Goal: Check status: Check status

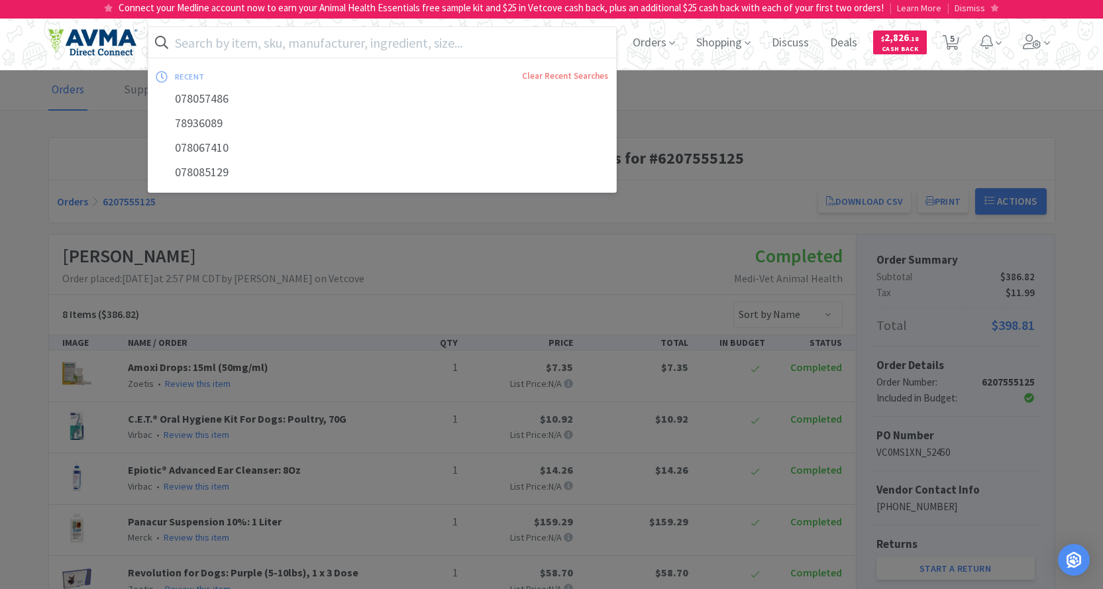
click at [226, 39] on input "text" at bounding box center [382, 42] width 468 height 30
paste input "078057486"
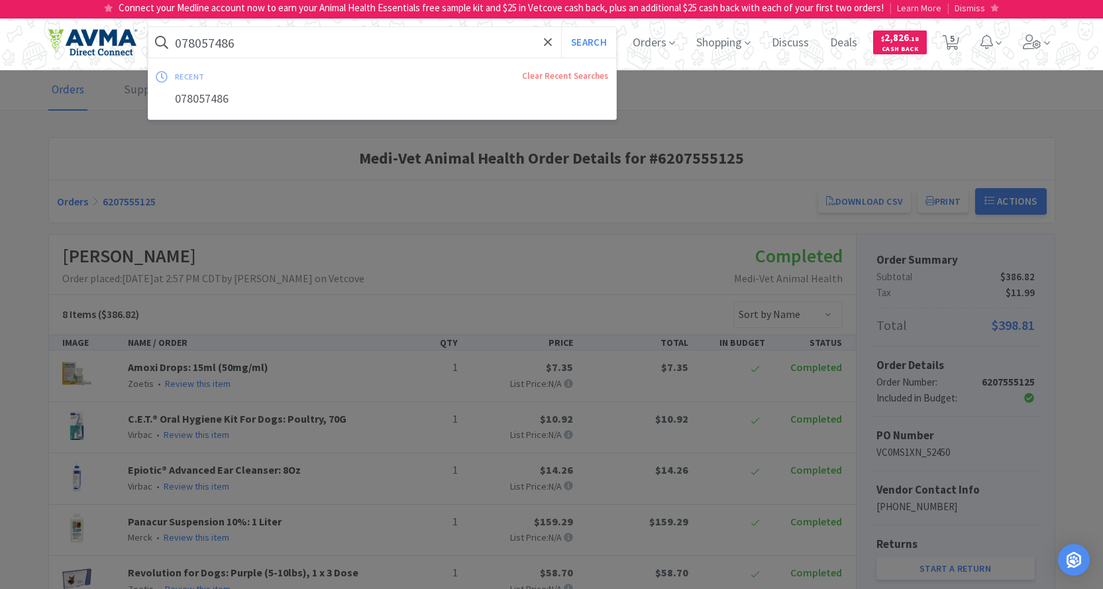
type input "078057486"
click at [561, 27] on button "Search" at bounding box center [588, 42] width 55 height 30
select select "4"
select select "11"
select select "1"
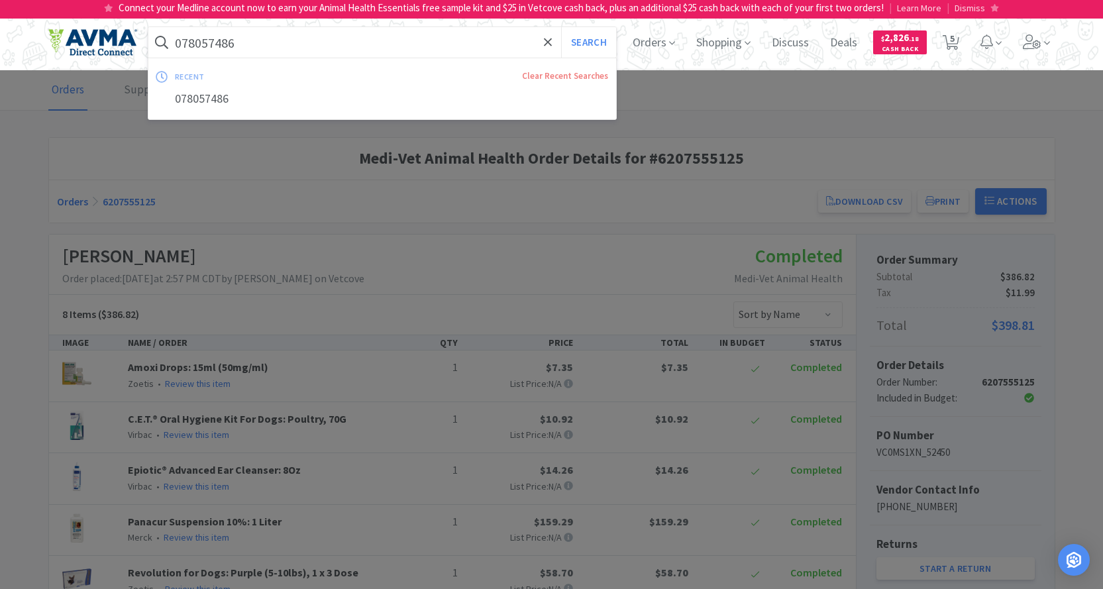
select select "2"
select select "1"
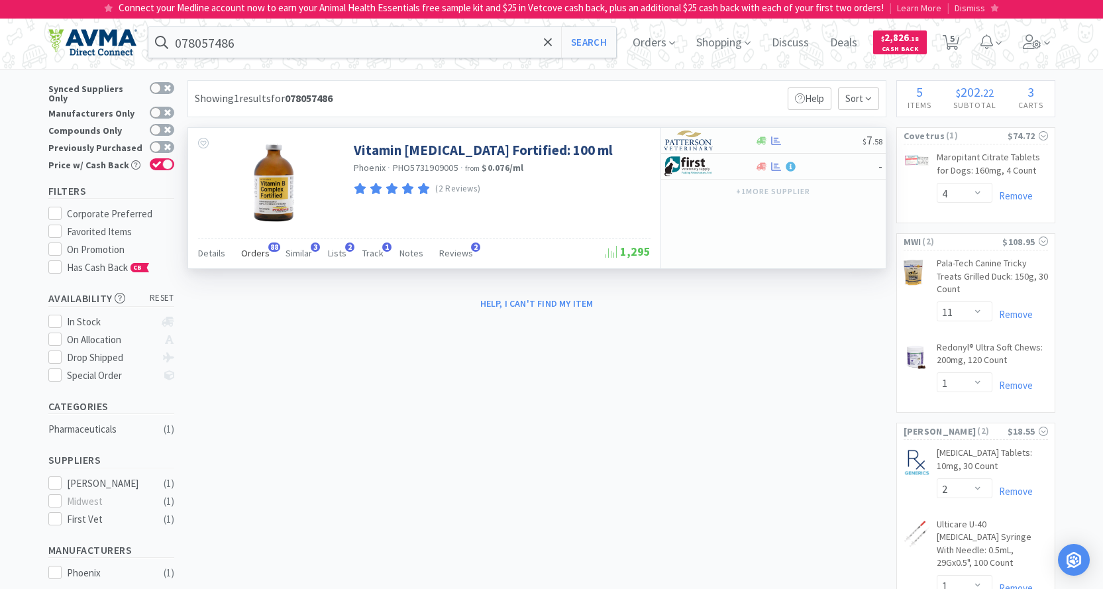
click at [250, 254] on span "Orders" at bounding box center [255, 253] width 28 height 12
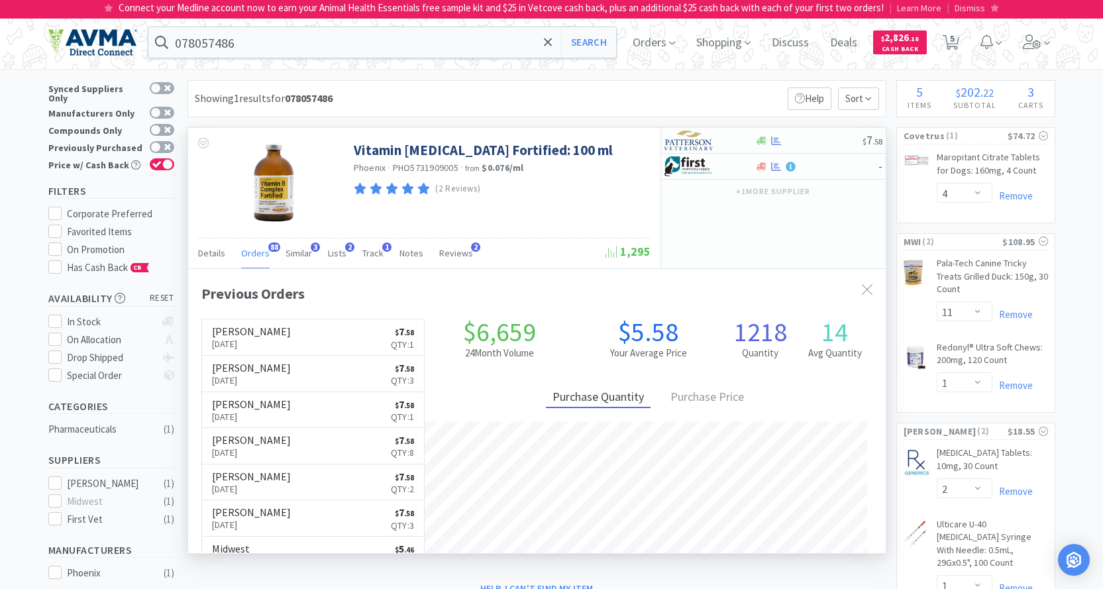
scroll to position [355, 697]
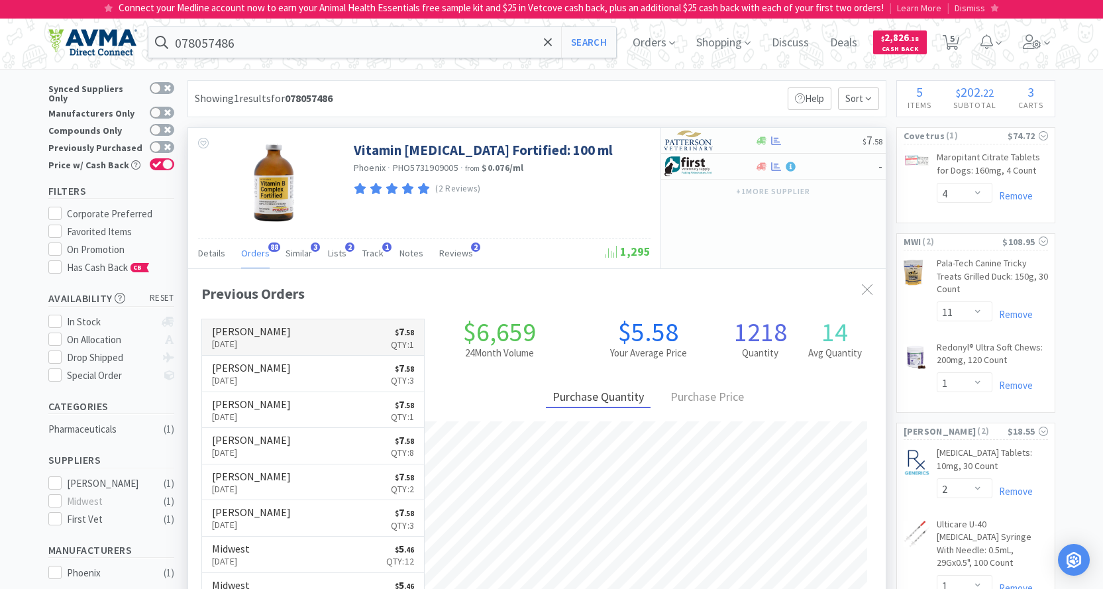
click at [270, 327] on h6 "[PERSON_NAME]" at bounding box center [251, 331] width 79 height 11
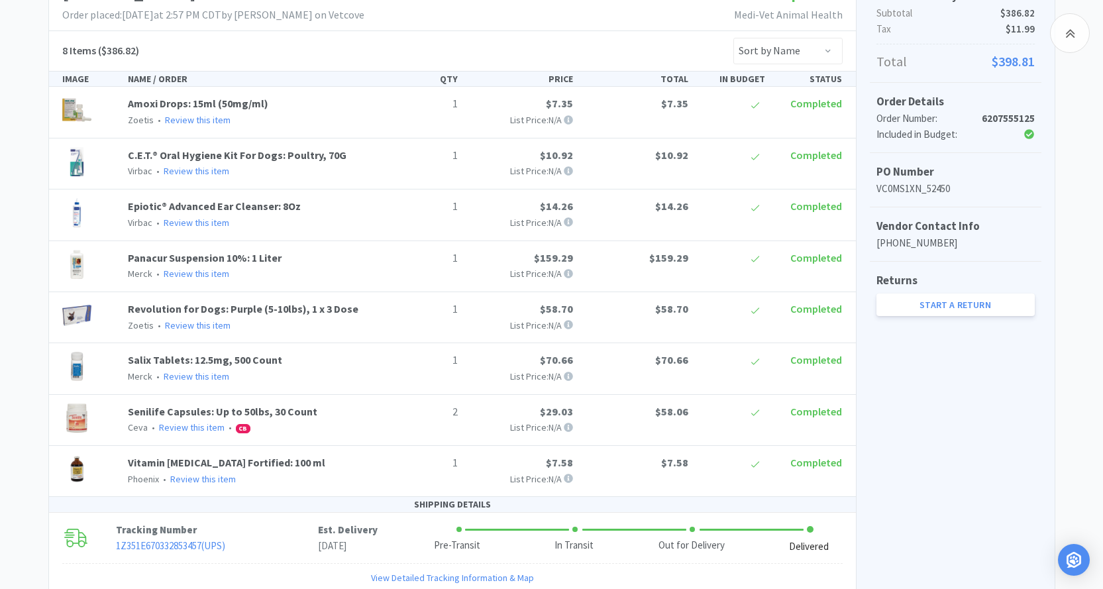
scroll to position [265, 0]
select select "4"
select select "11"
select select "1"
select select "2"
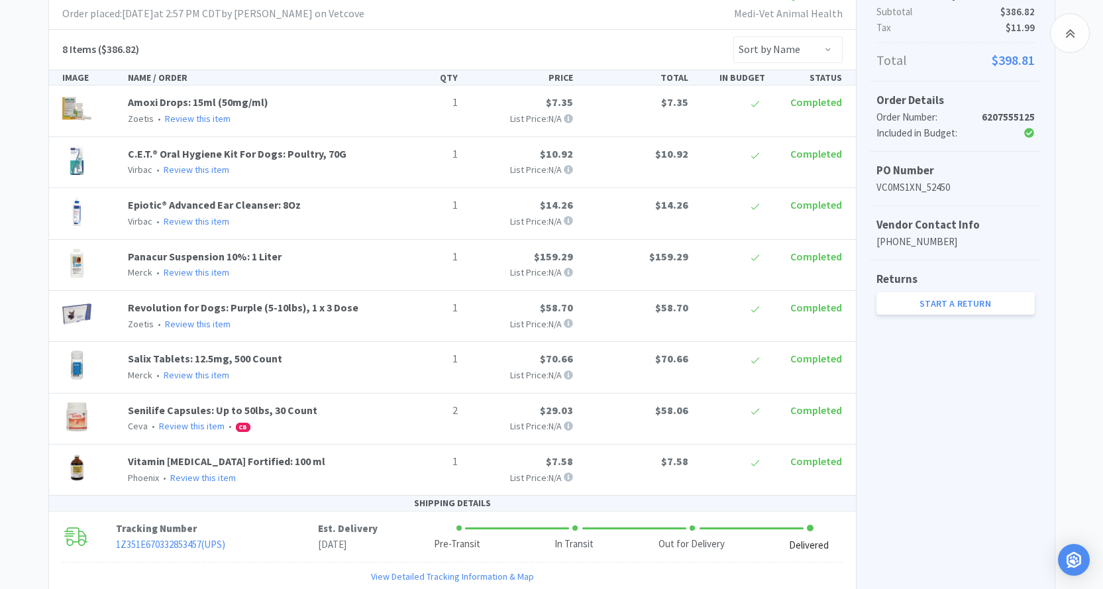
select select "1"
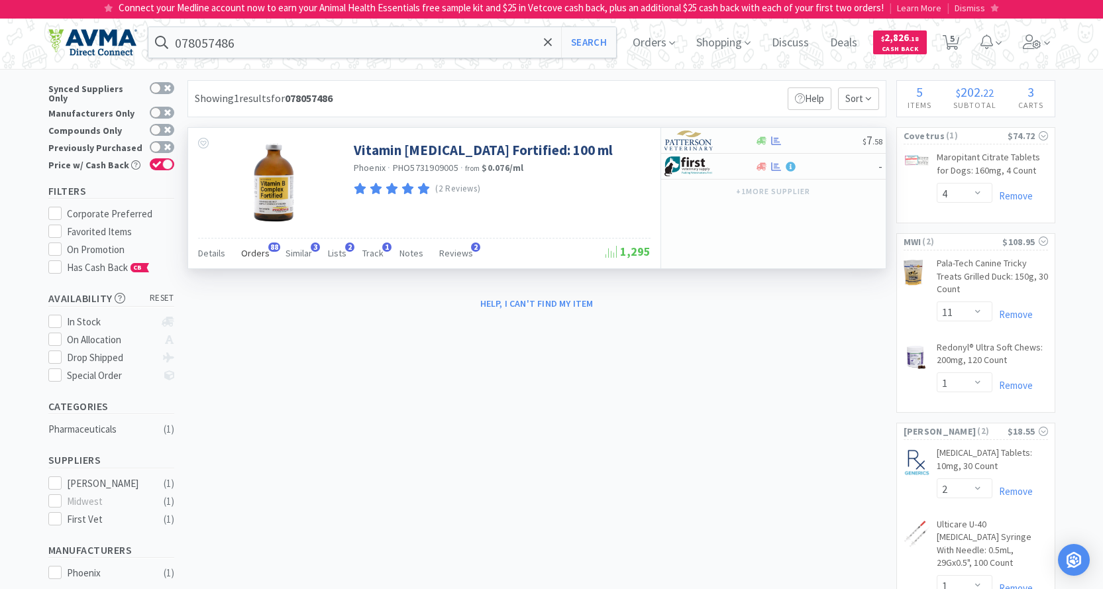
click at [250, 250] on span "Orders" at bounding box center [255, 253] width 28 height 12
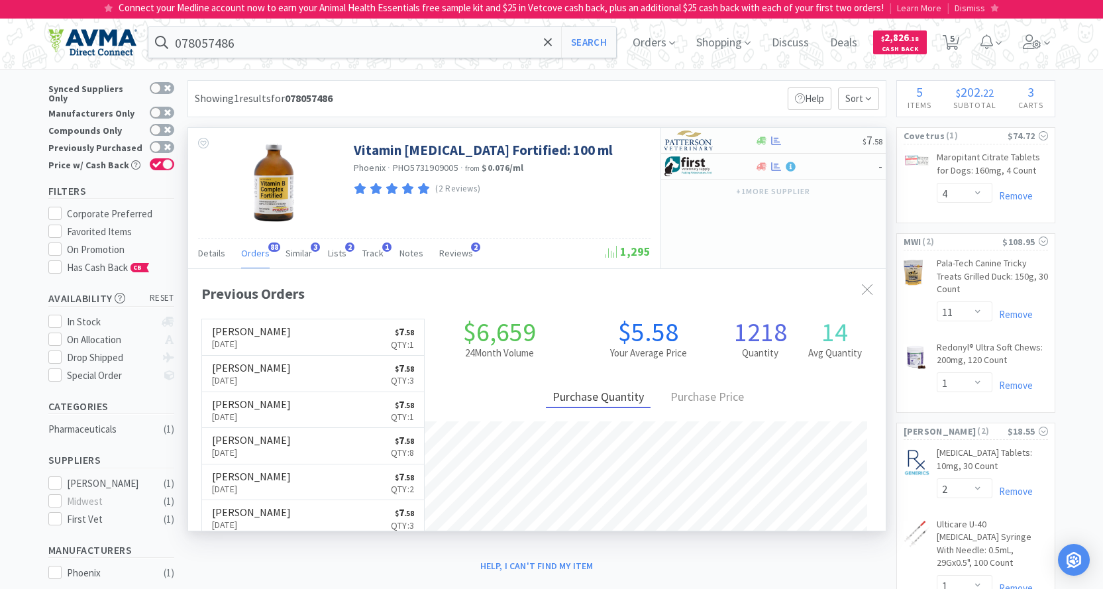
scroll to position [355, 697]
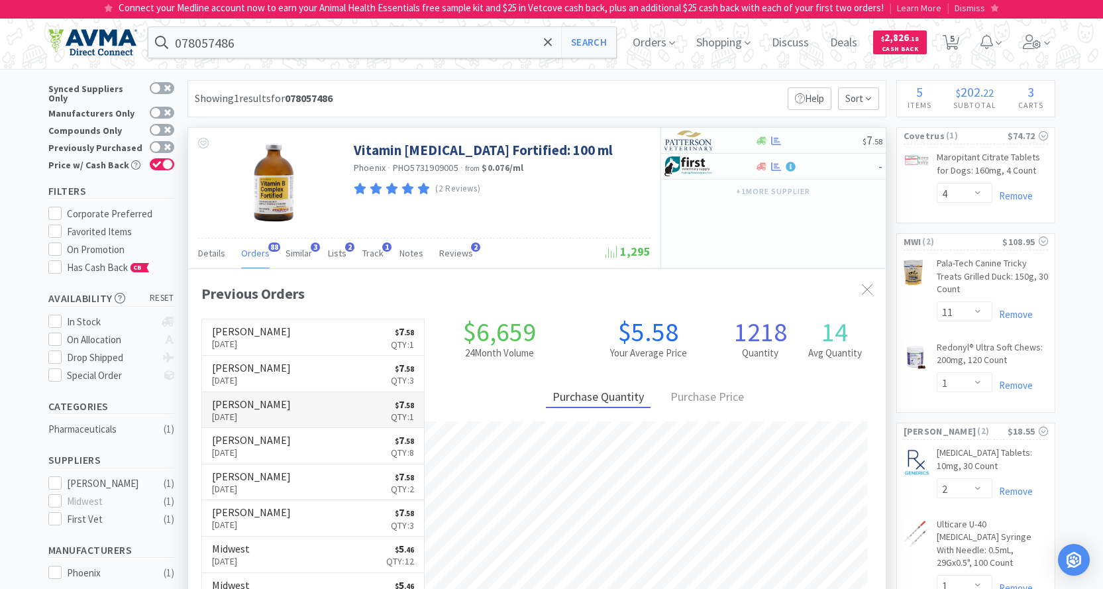
click at [256, 414] on p "Oct 10th, 2025" at bounding box center [251, 416] width 79 height 15
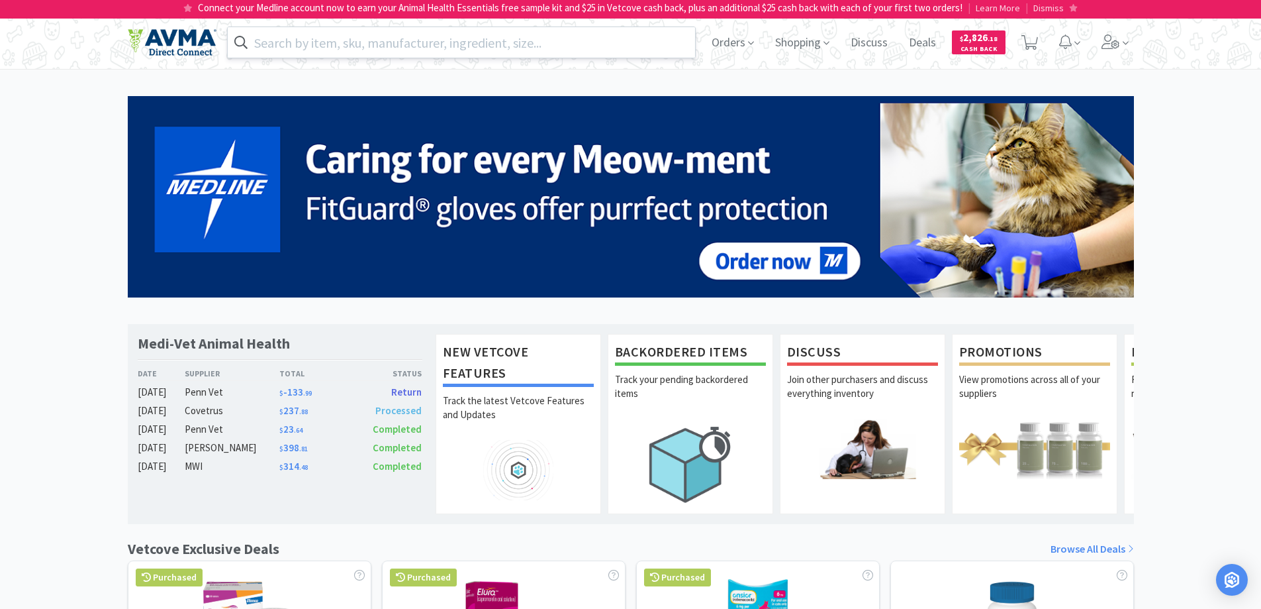
click at [286, 47] on input "text" at bounding box center [462, 42] width 468 height 30
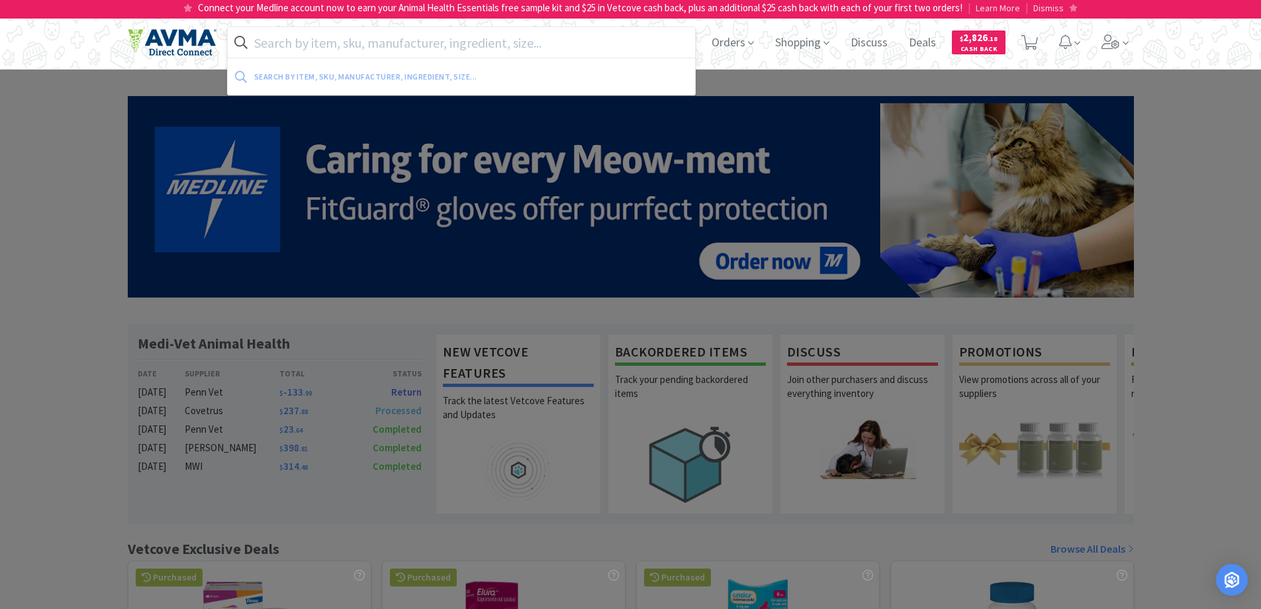
paste input "78936089"
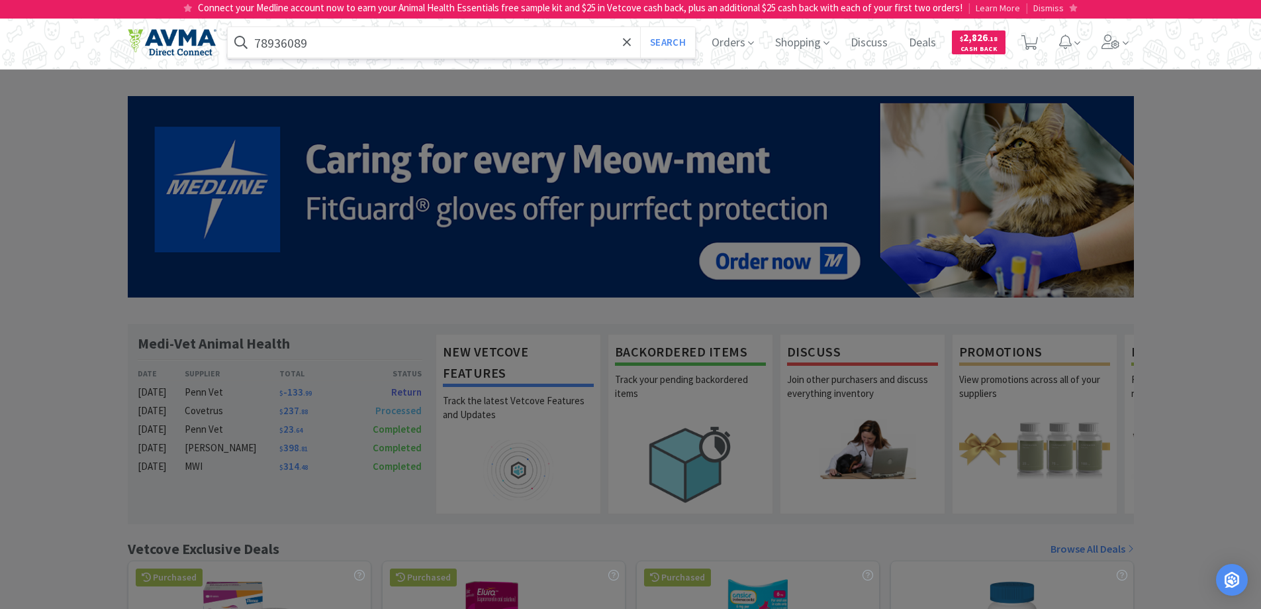
type input "78936089"
click at [640, 27] on button "Search" at bounding box center [667, 42] width 55 height 30
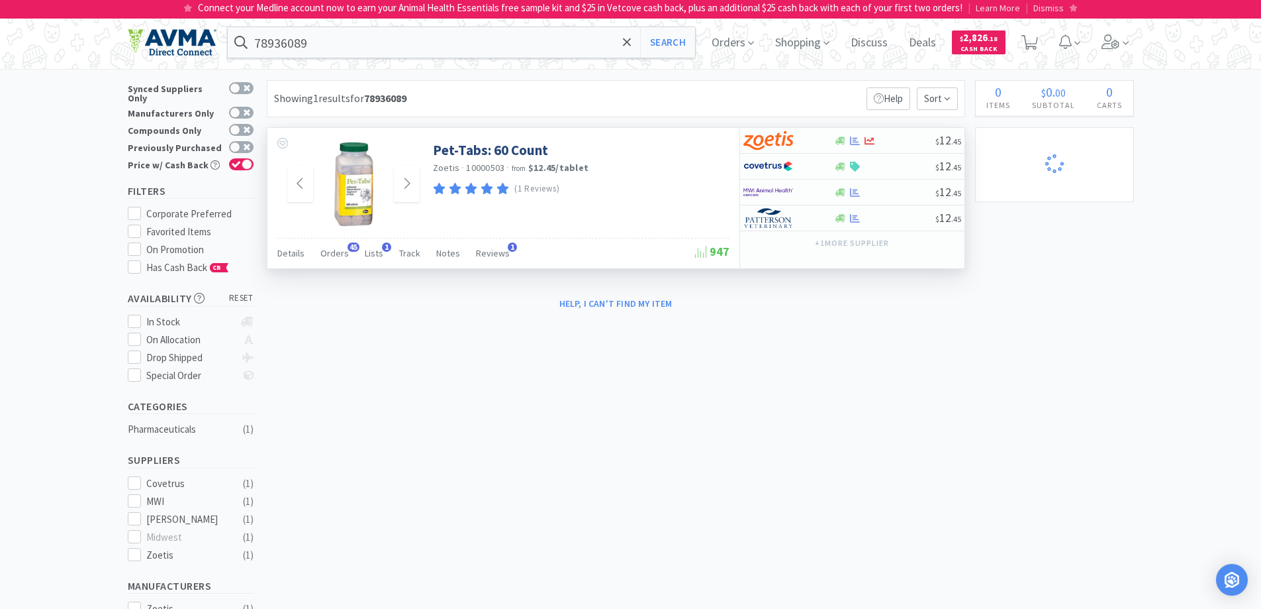
select select "2"
select select "1"
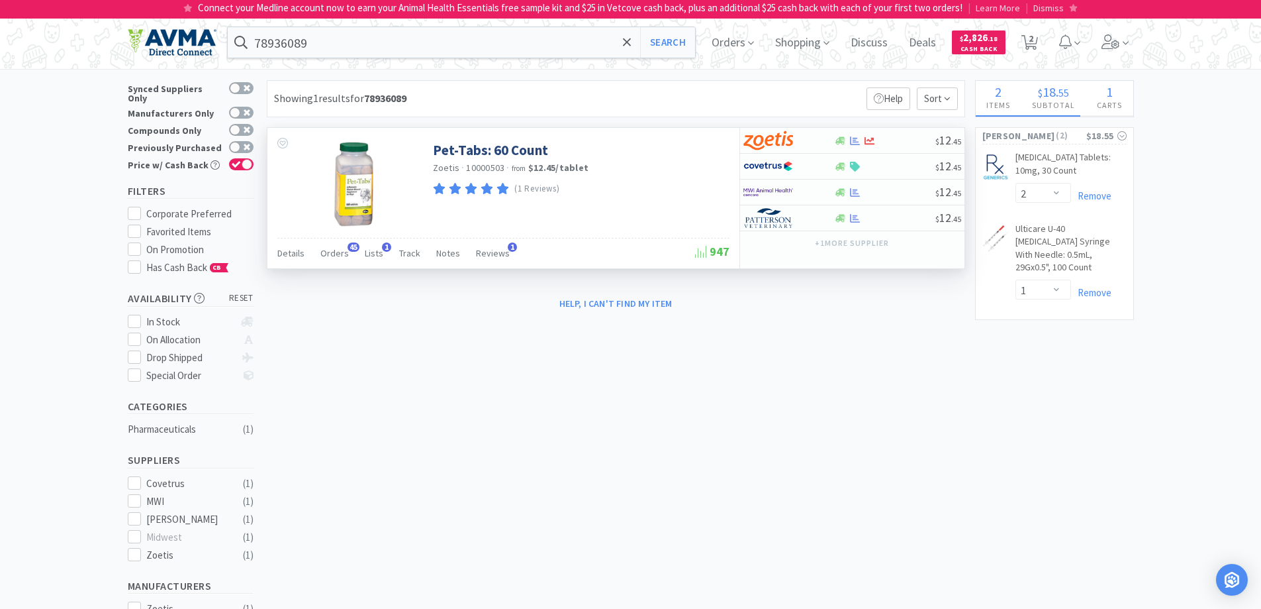
select select "11"
select select "1"
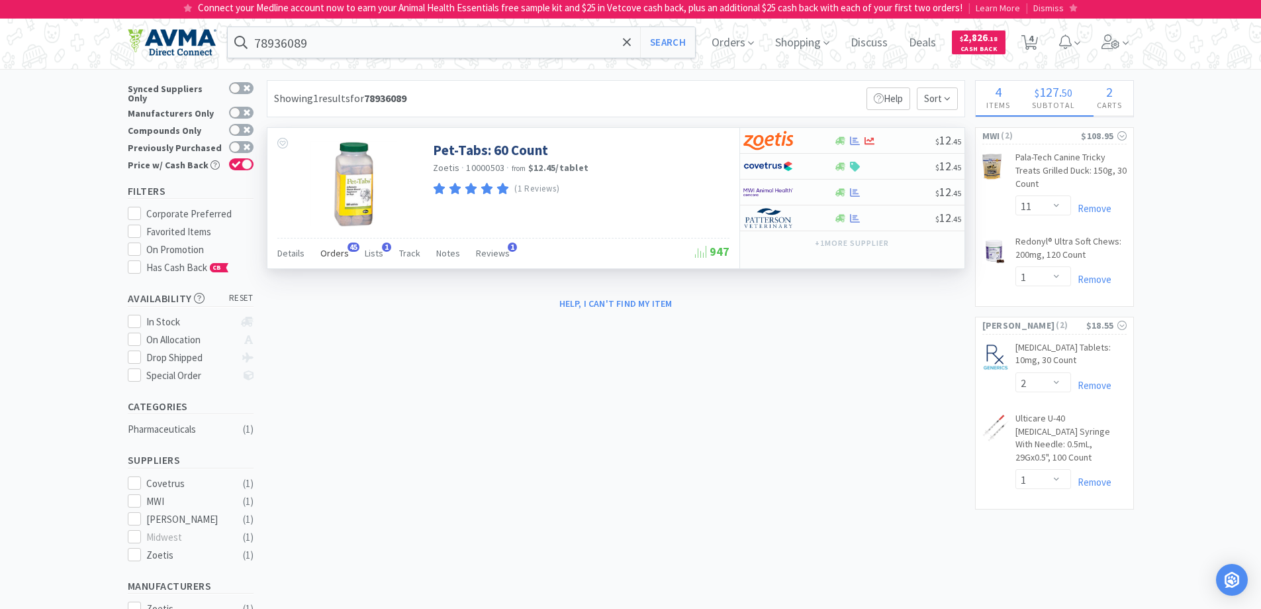
click at [336, 254] on span "Orders" at bounding box center [335, 253] width 28 height 12
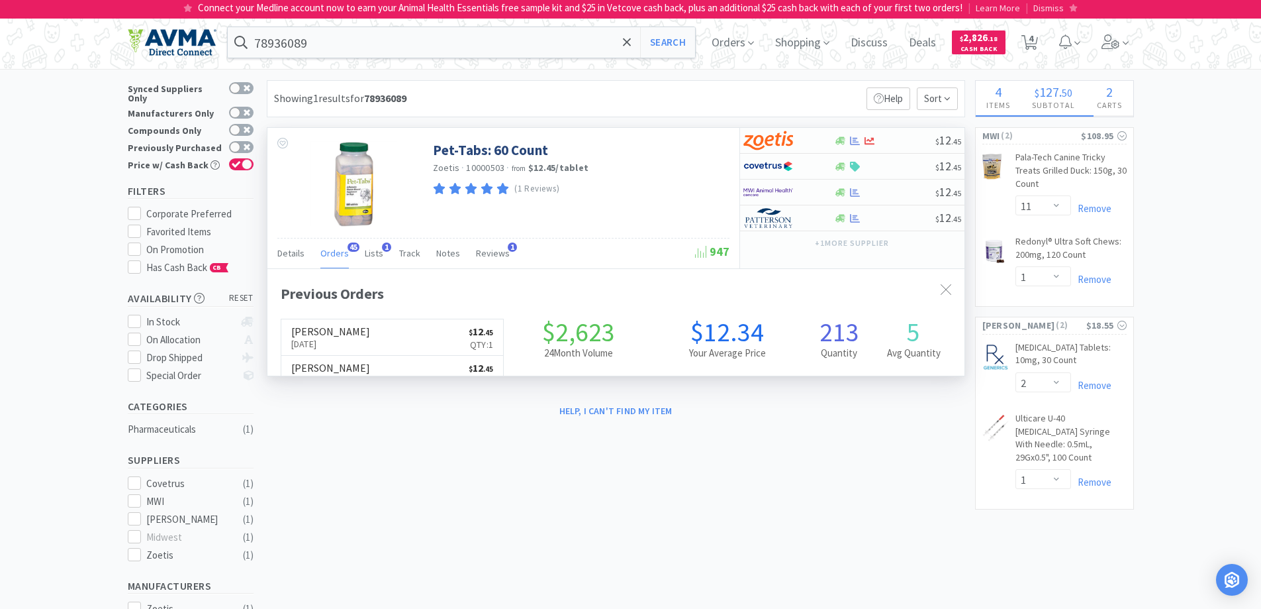
scroll to position [355, 697]
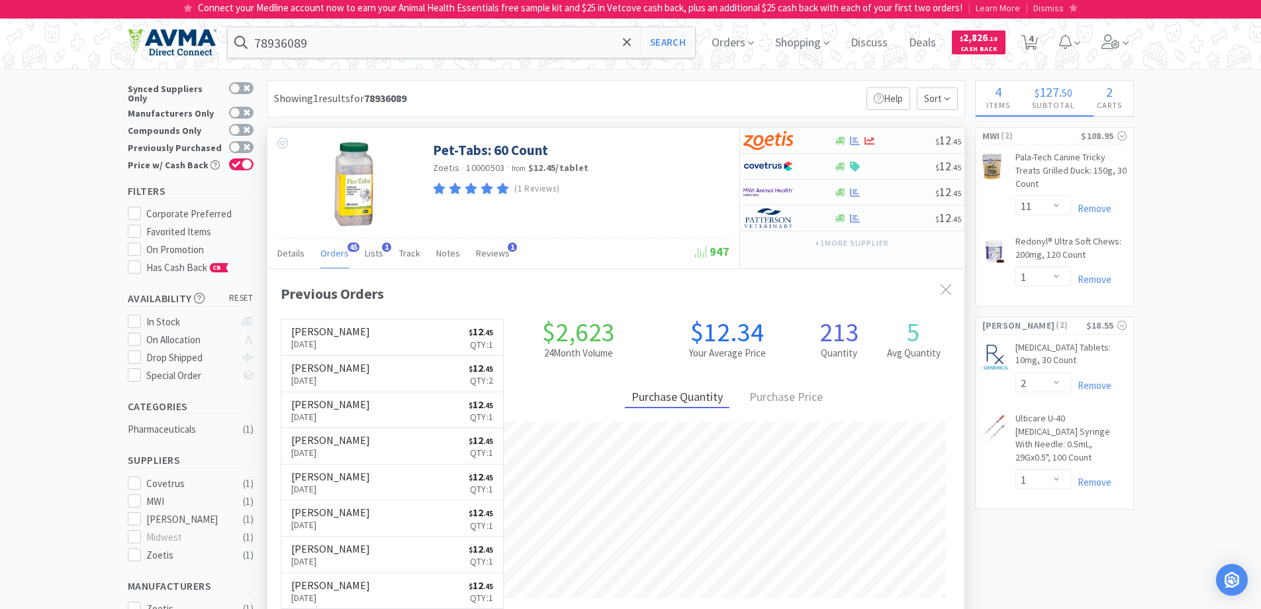
select select "4"
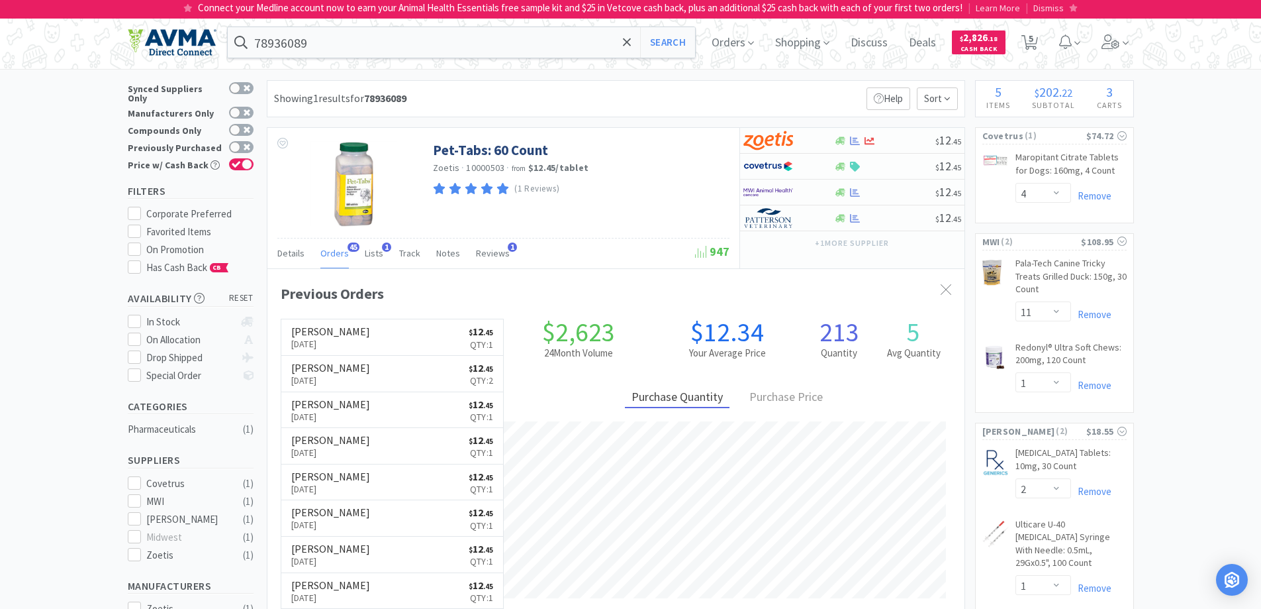
select select "1"
